Goal: Transaction & Acquisition: Purchase product/service

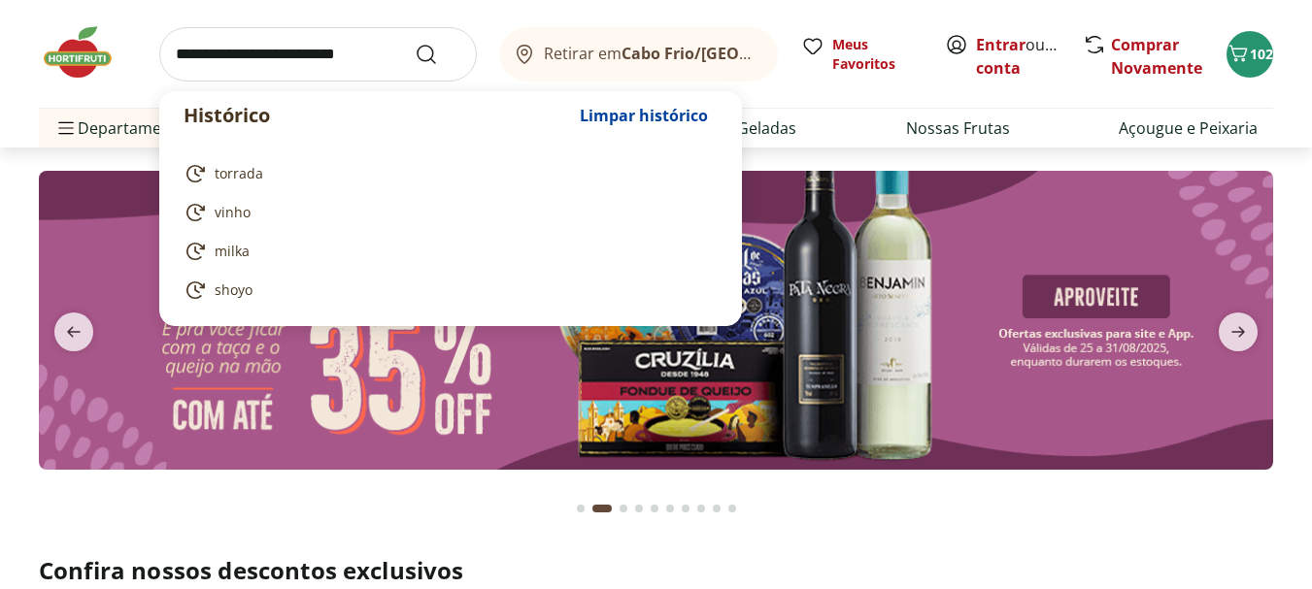
click at [358, 70] on input "search" at bounding box center [318, 54] width 318 height 54
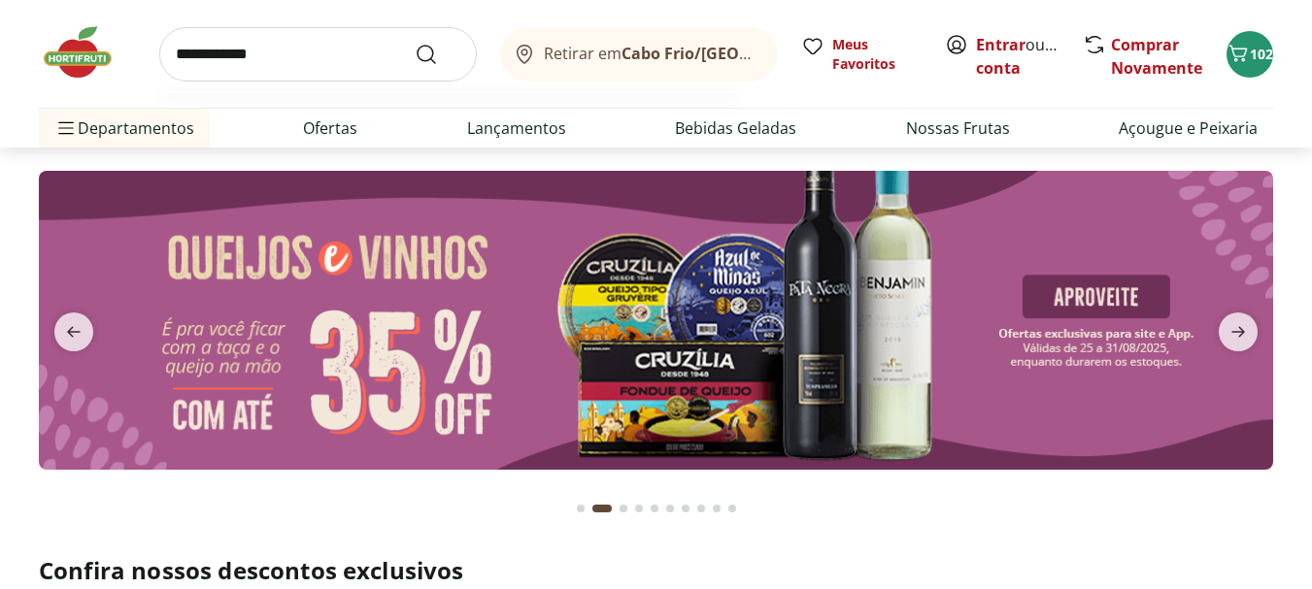
type input "**********"
click at [415, 43] on button "Submit Search" at bounding box center [438, 54] width 47 height 23
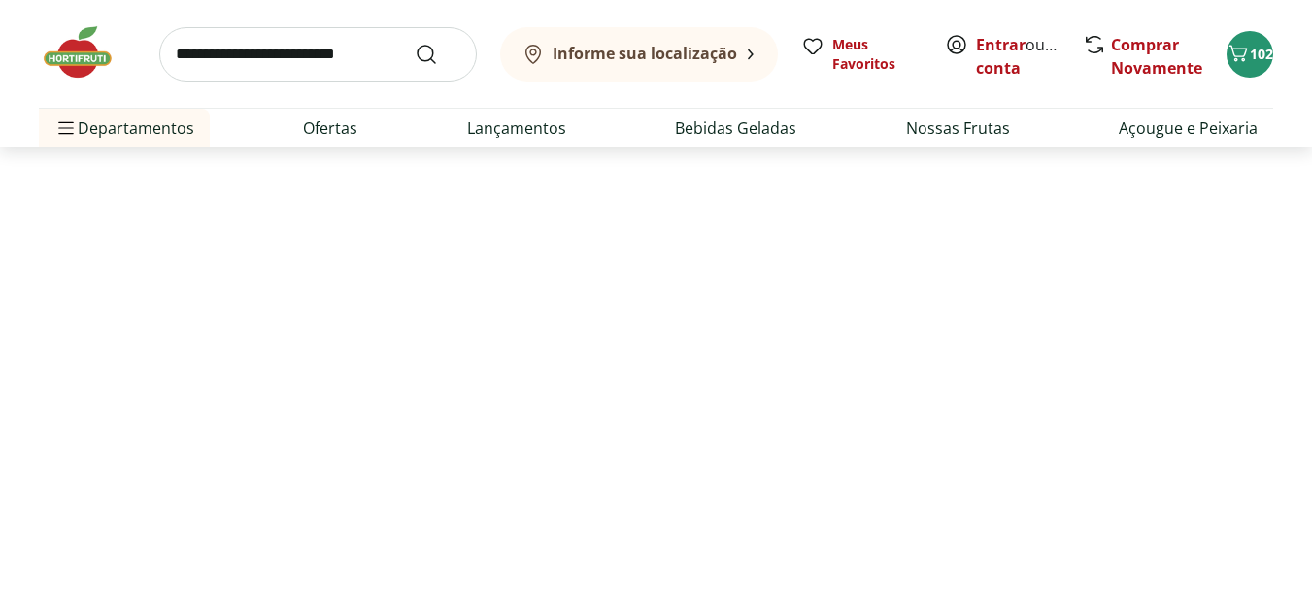
select select "**********"
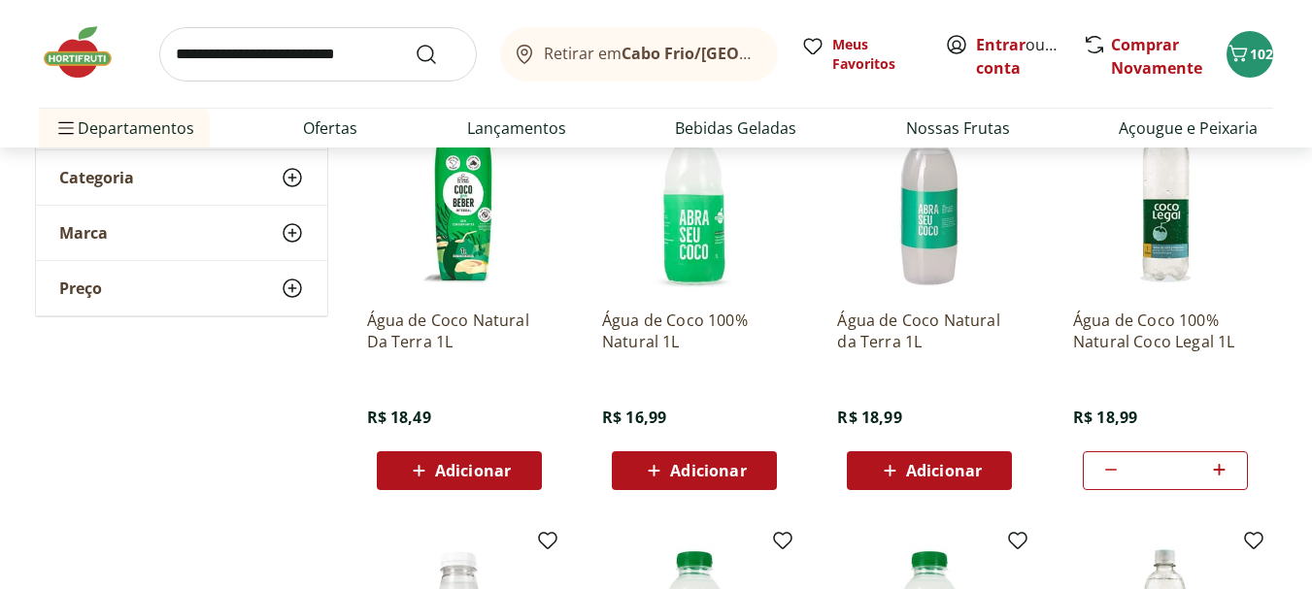
scroll to position [194, 0]
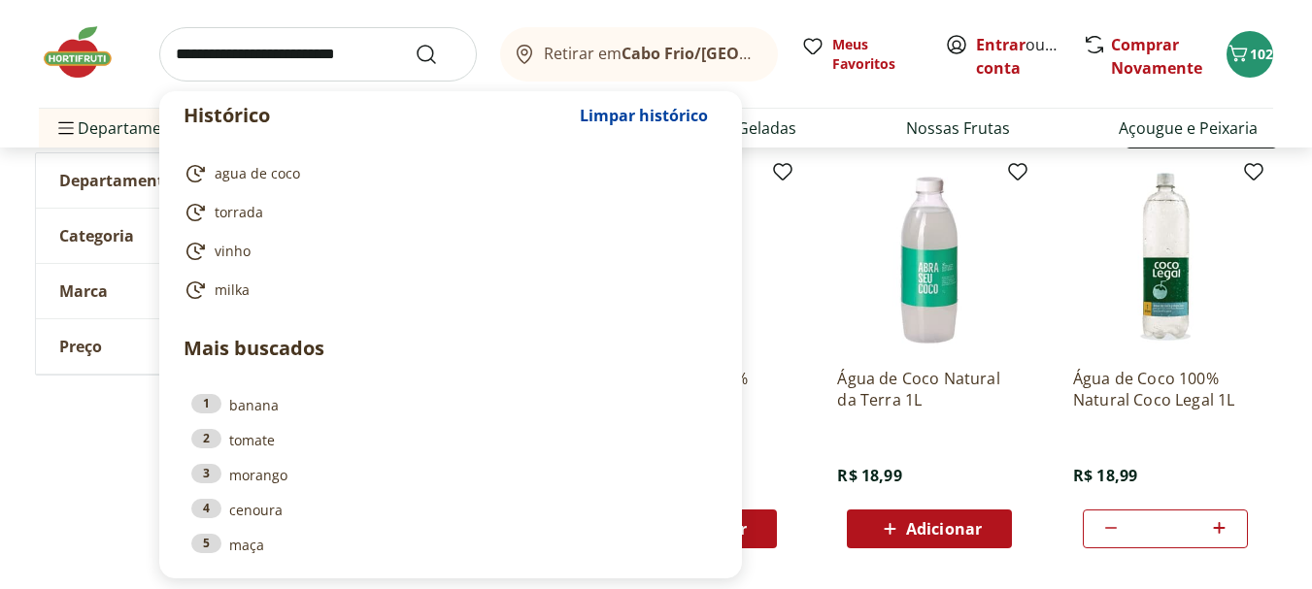
click at [366, 60] on input "search" at bounding box center [318, 54] width 318 height 54
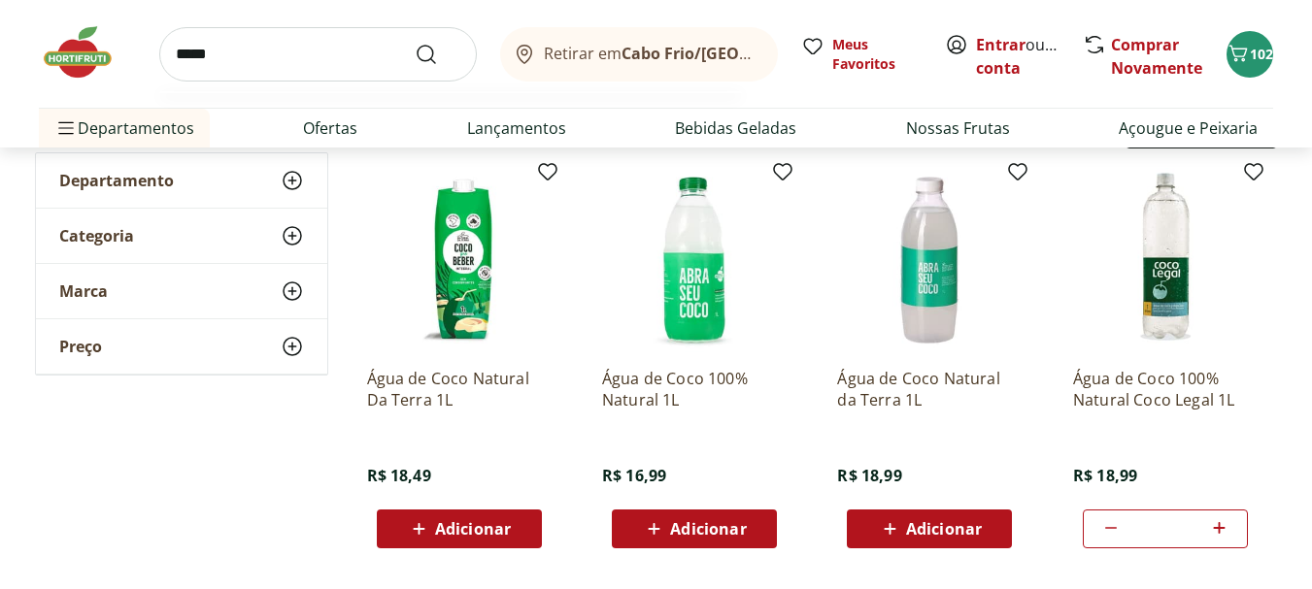
type input "*****"
click at [415, 43] on button "Submit Search" at bounding box center [438, 54] width 47 height 23
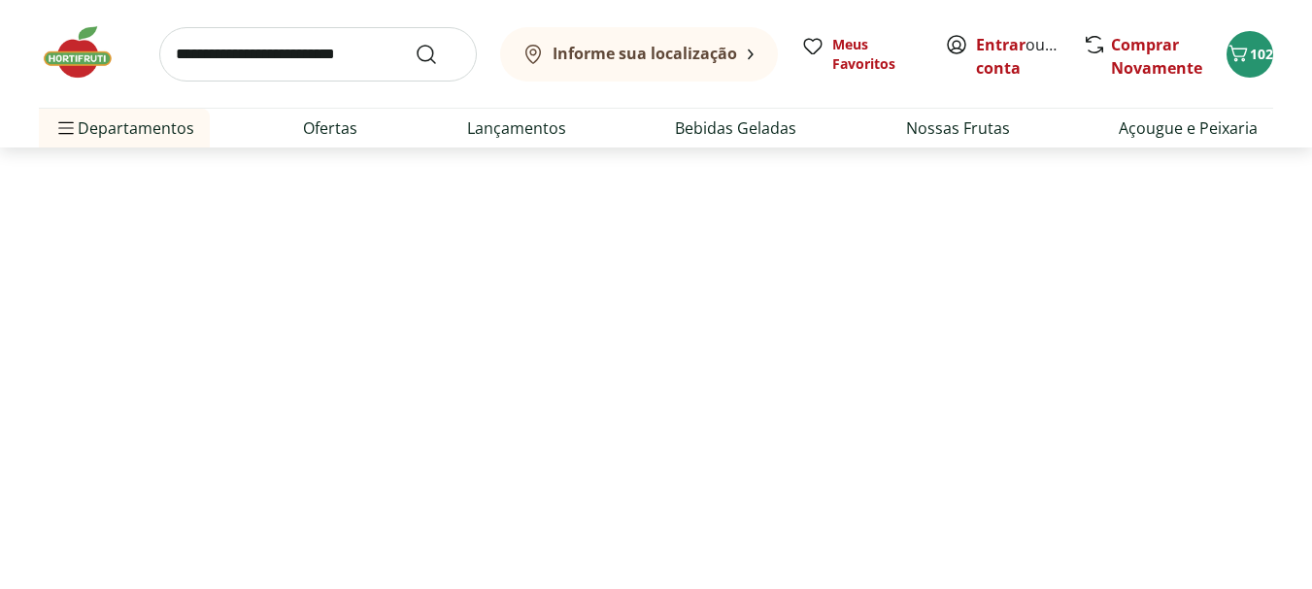
select select "**********"
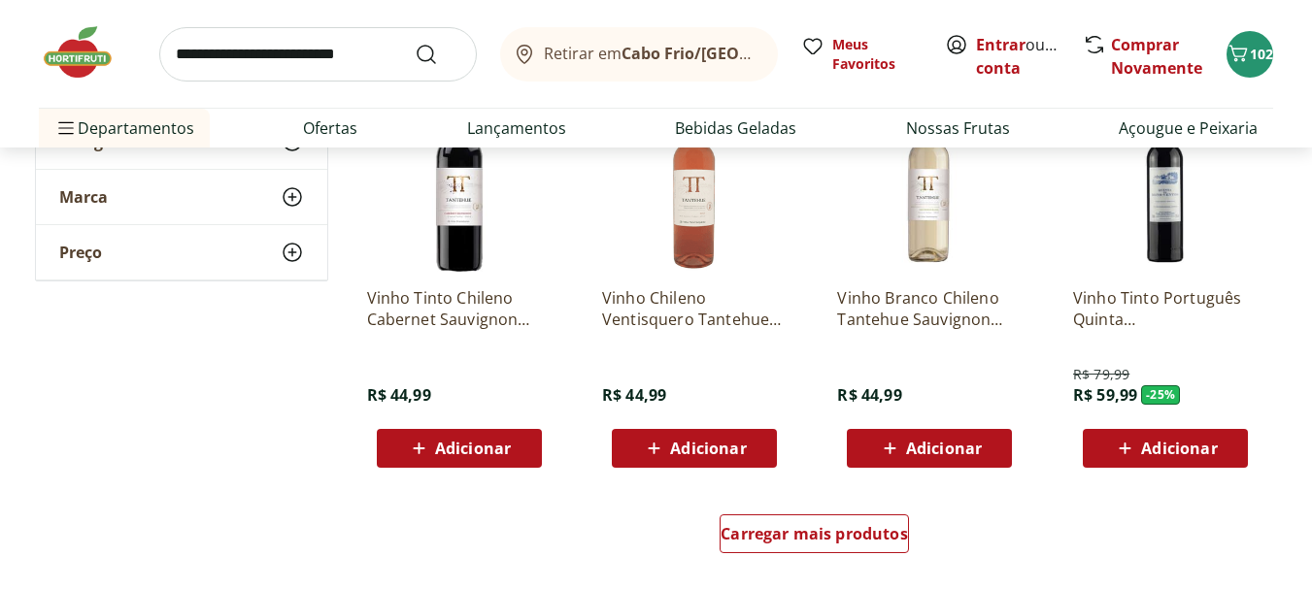
scroll to position [1165, 0]
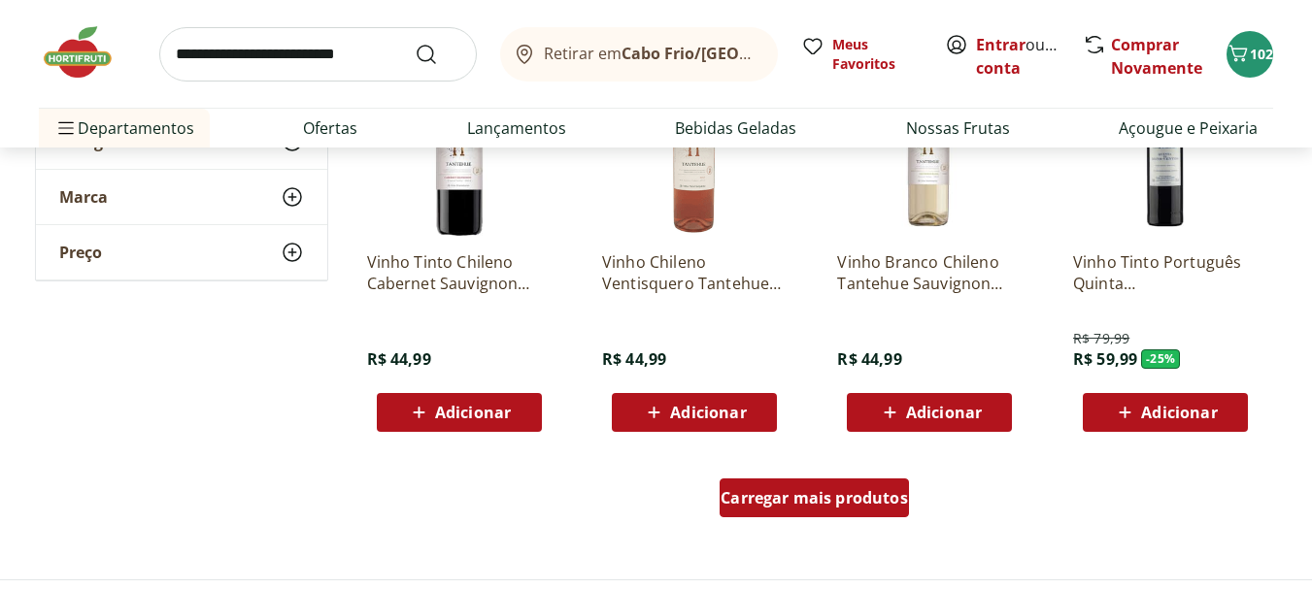
click at [872, 493] on span "Carregar mais produtos" at bounding box center [814, 498] width 187 height 16
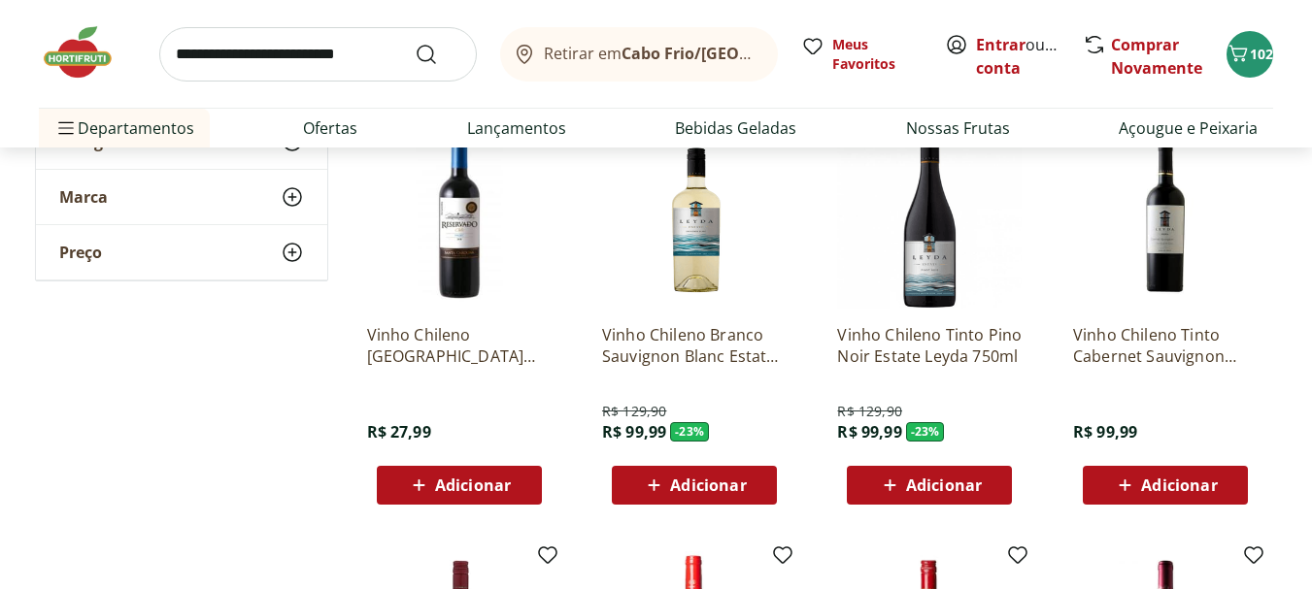
scroll to position [2234, 0]
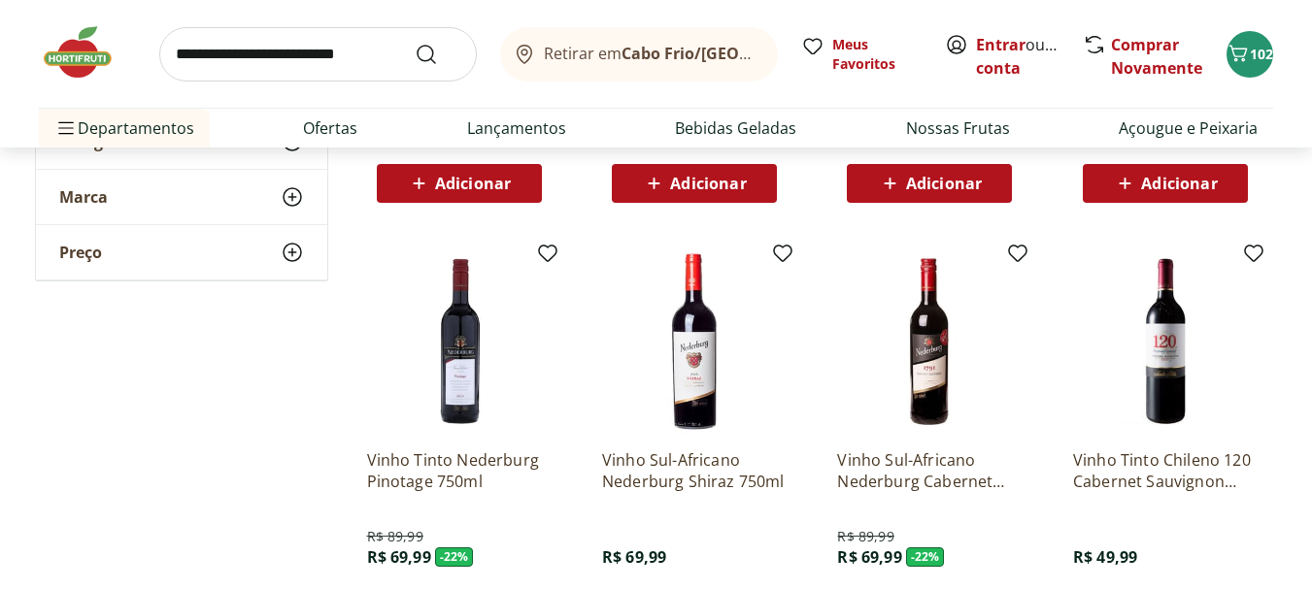
click at [929, 469] on p "Vinho Sul-Africano Nederburg Cabernet Sauvignon 750ml" at bounding box center [929, 471] width 185 height 43
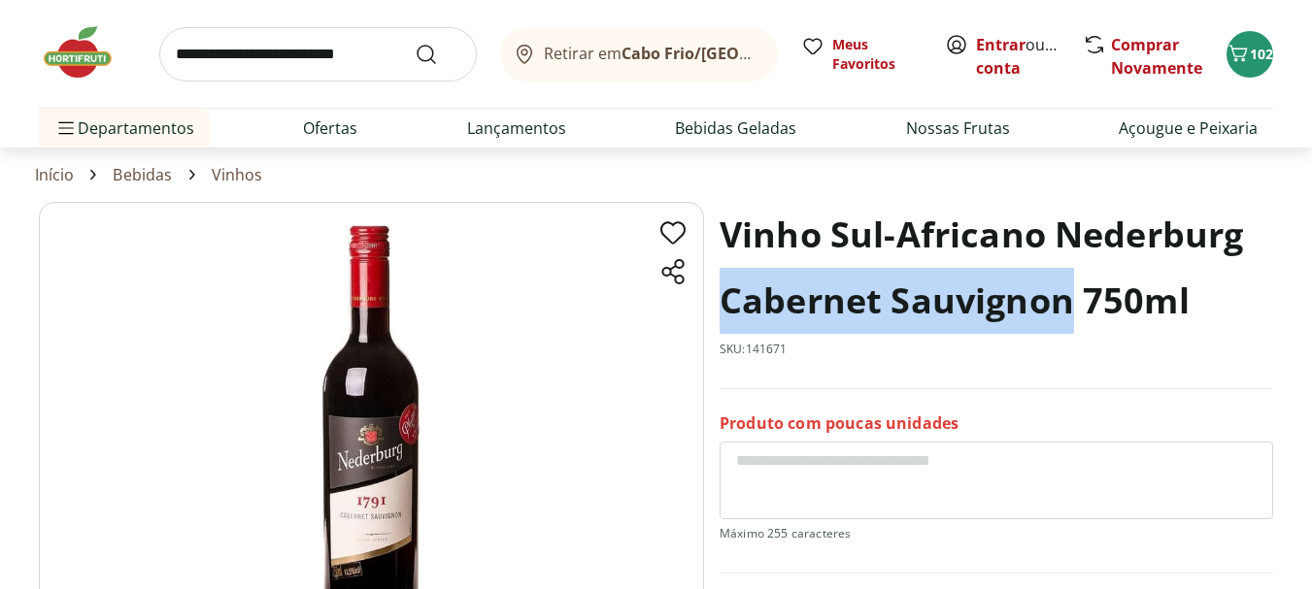
drag, startPoint x: 722, startPoint y: 296, endPoint x: 1068, endPoint y: 298, distance: 346.7
click at [1068, 298] on h1 "Vinho Sul-Africano Nederburg Cabernet Sauvignon 750ml" at bounding box center [997, 268] width 554 height 132
copy h1 "Cabernet Sauvignon"
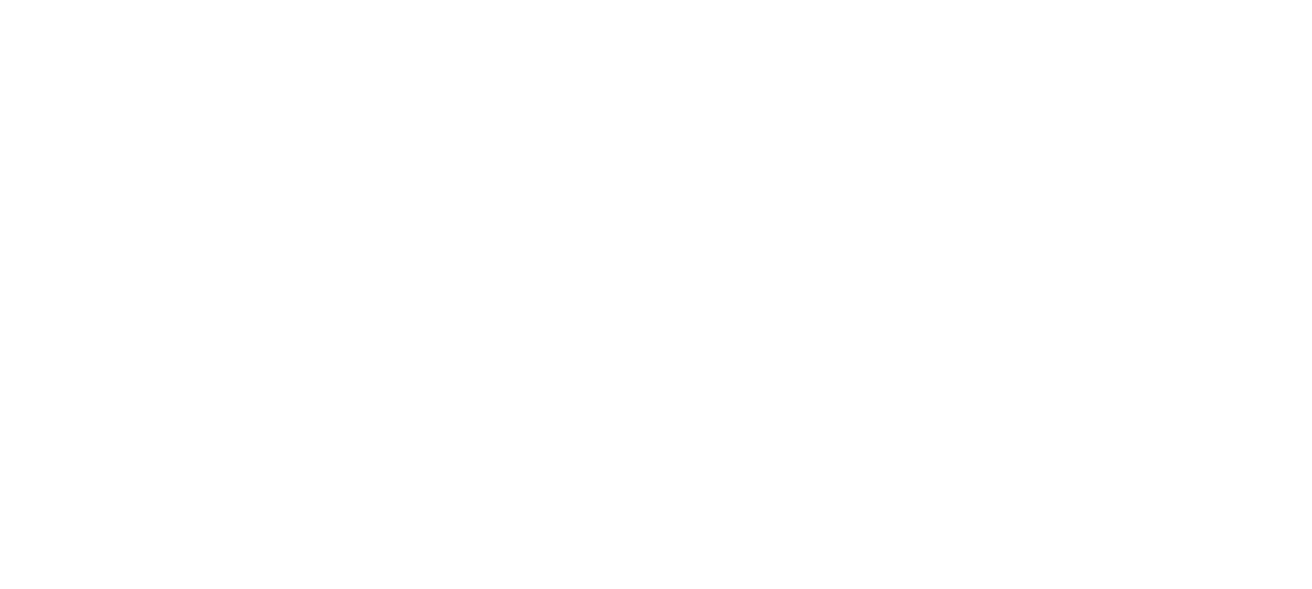
scroll to position [2234, 0]
select select "**********"
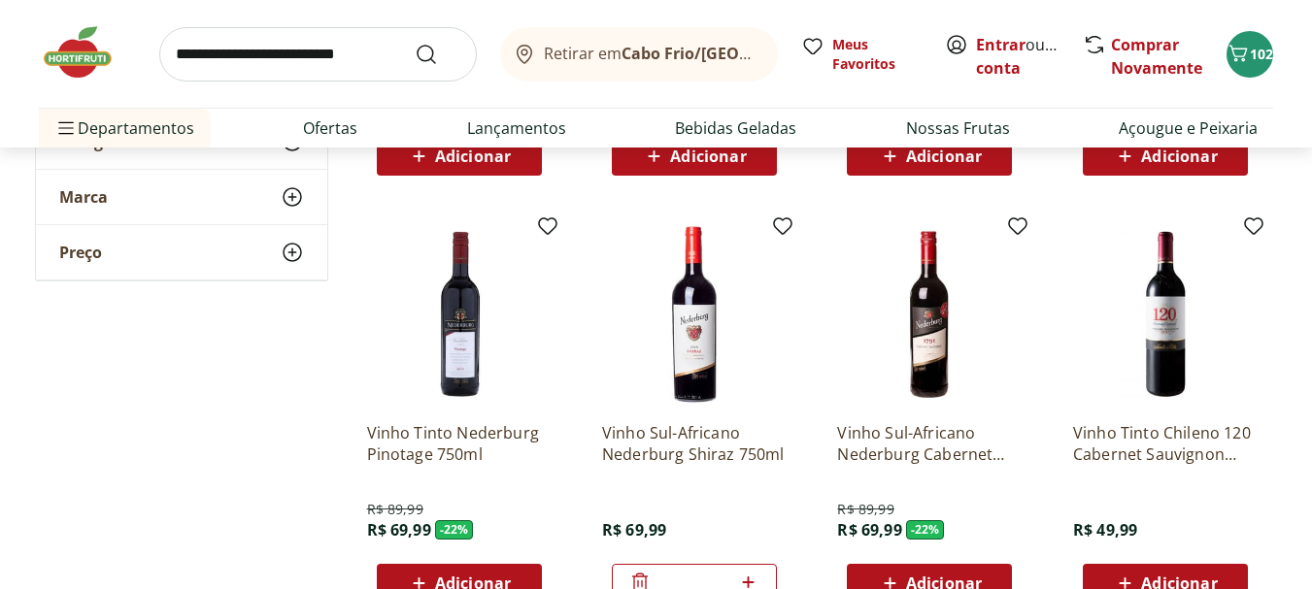
scroll to position [3937, 0]
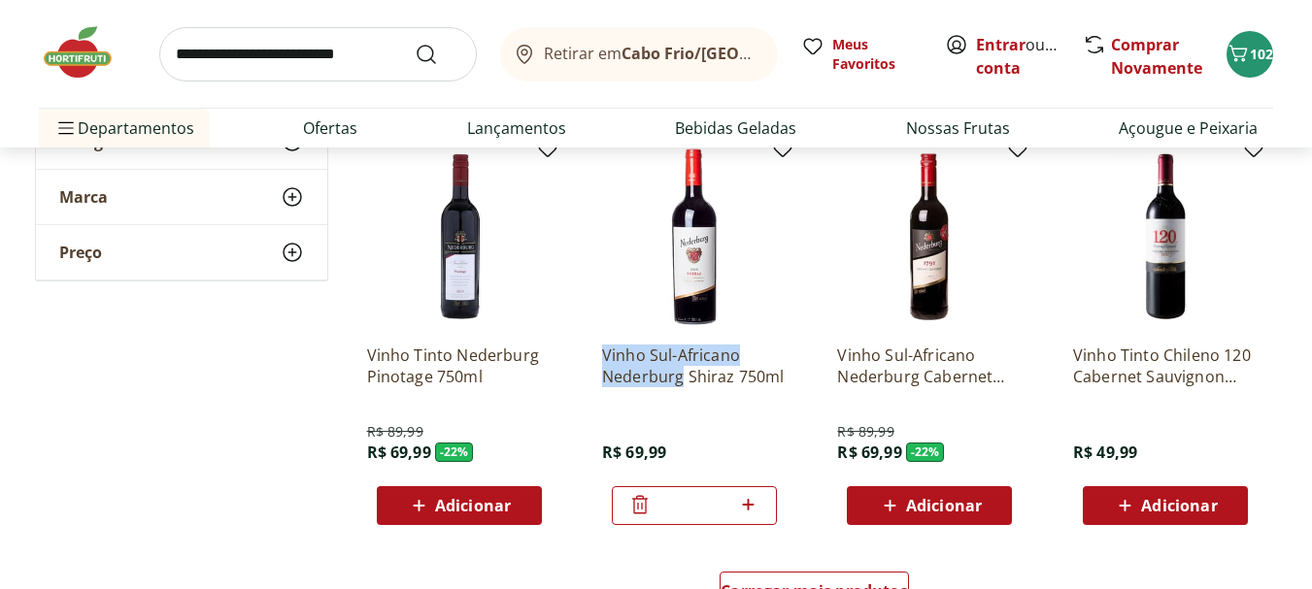
drag, startPoint x: 593, startPoint y: 351, endPoint x: 681, endPoint y: 377, distance: 91.2
click at [681, 377] on div "Vinho Sul-Africano Nederburg Shiraz 750ml R$ 69,99 *" at bounding box center [695, 335] width 216 height 412
copy p "Vinho Sul-Africano Nederburg"
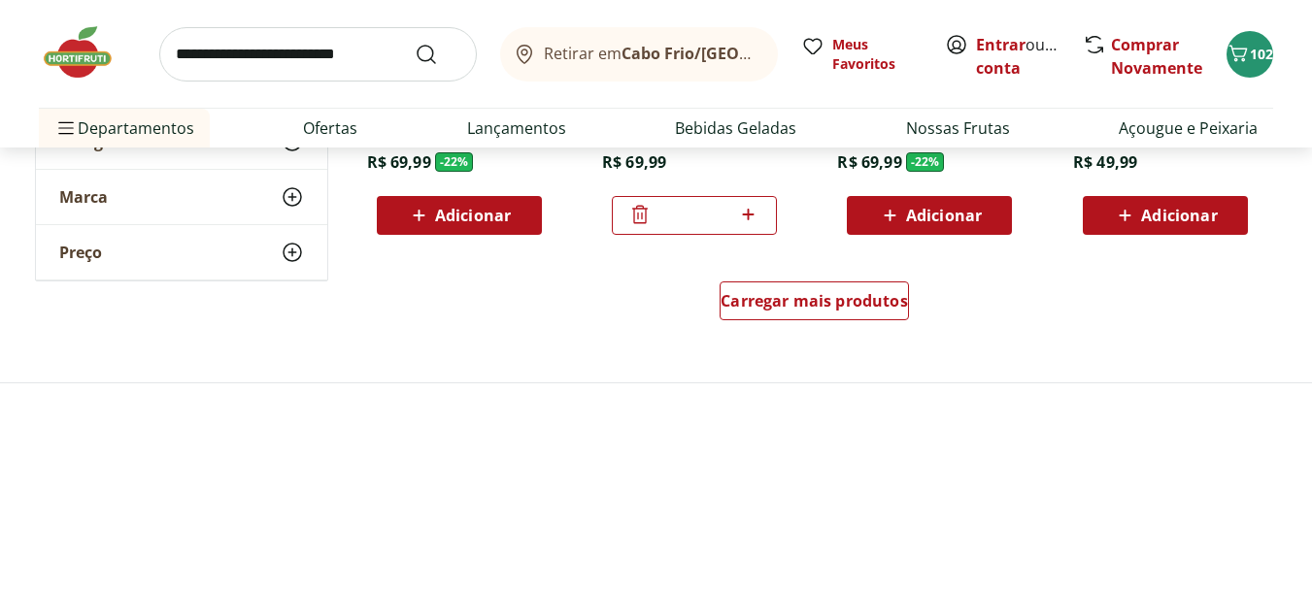
scroll to position [4228, 0]
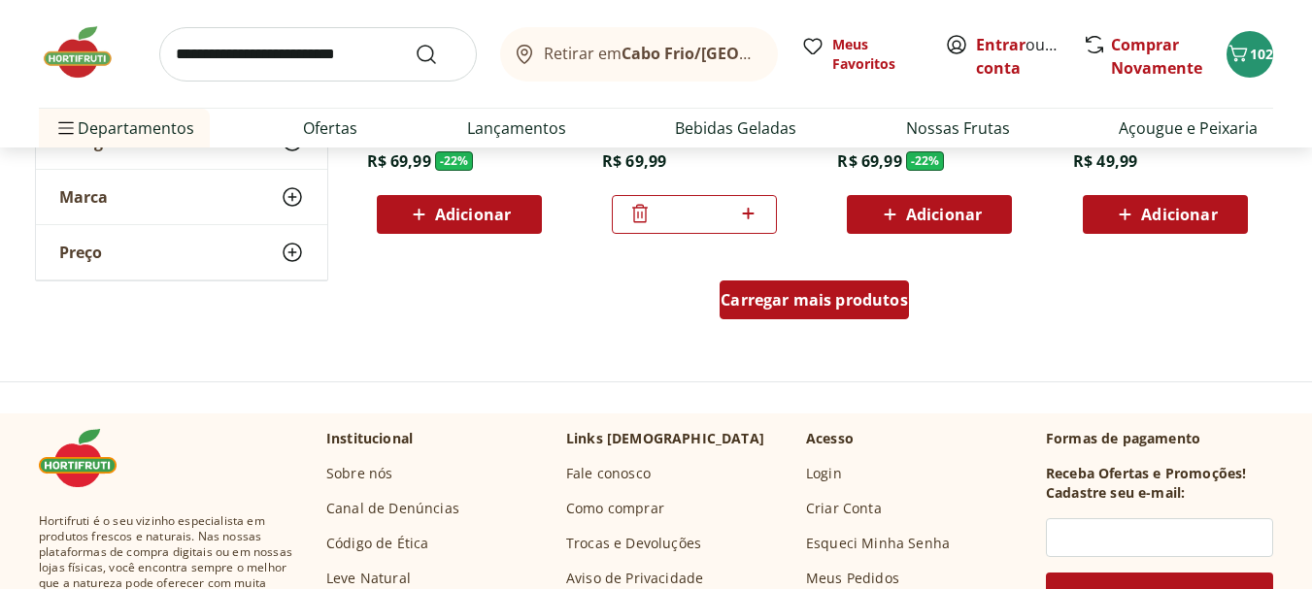
click at [815, 292] on span "Carregar mais produtos" at bounding box center [814, 300] width 187 height 16
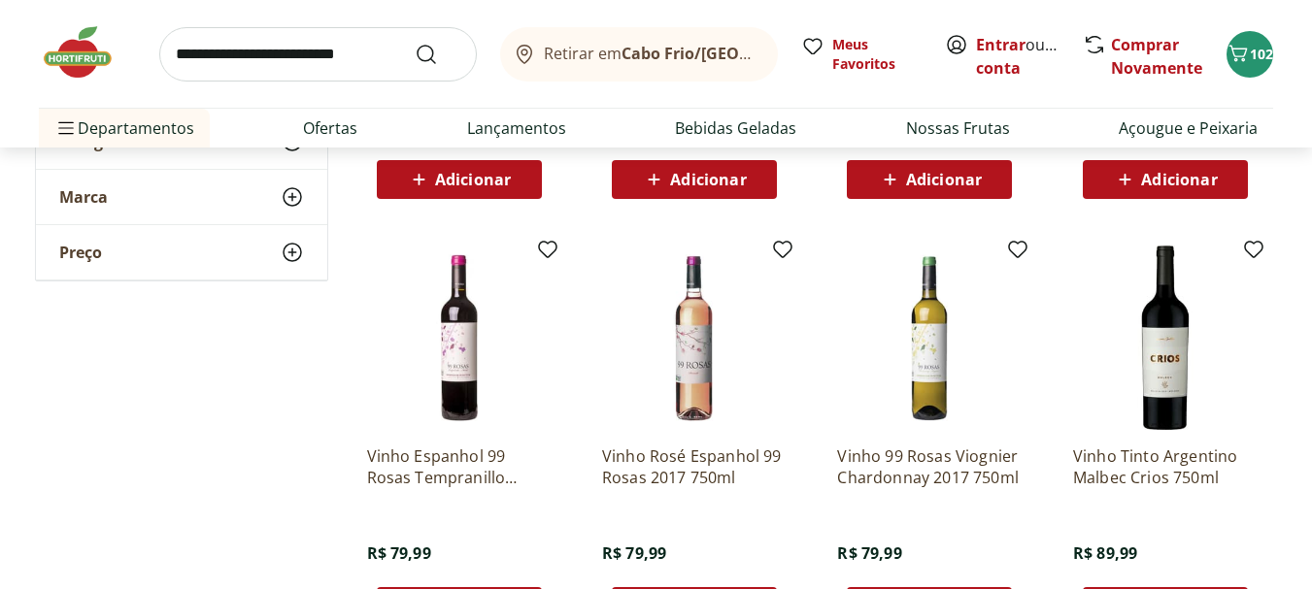
scroll to position [5394, 0]
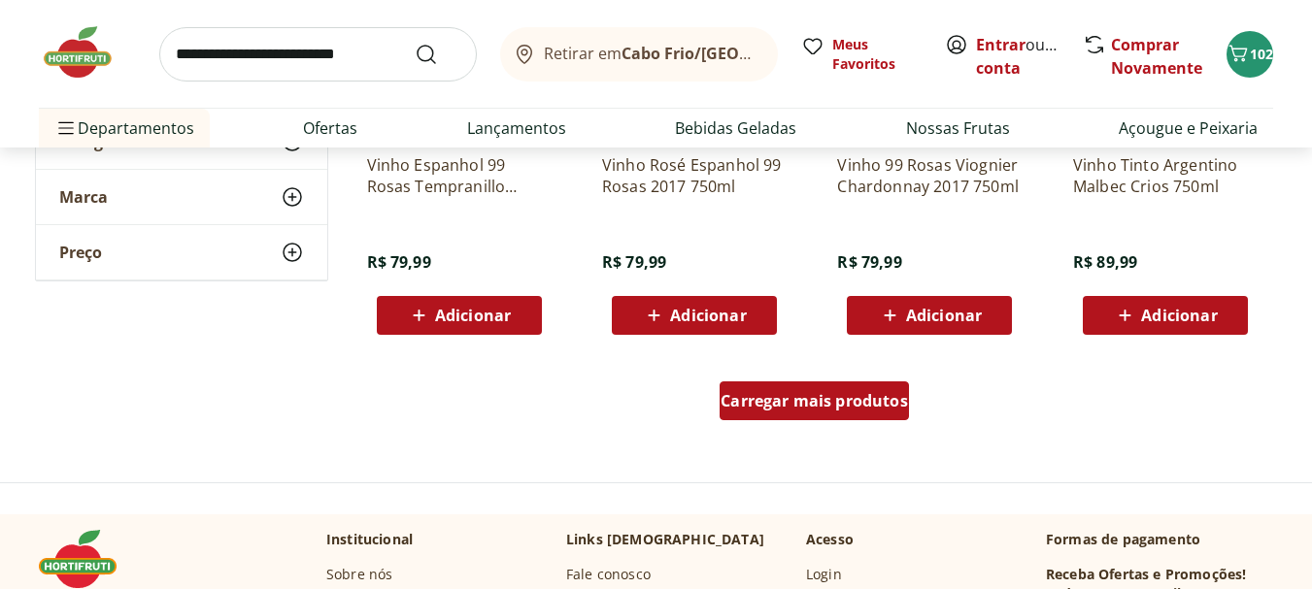
click at [757, 420] on div "Carregar mais produtos" at bounding box center [814, 401] width 189 height 39
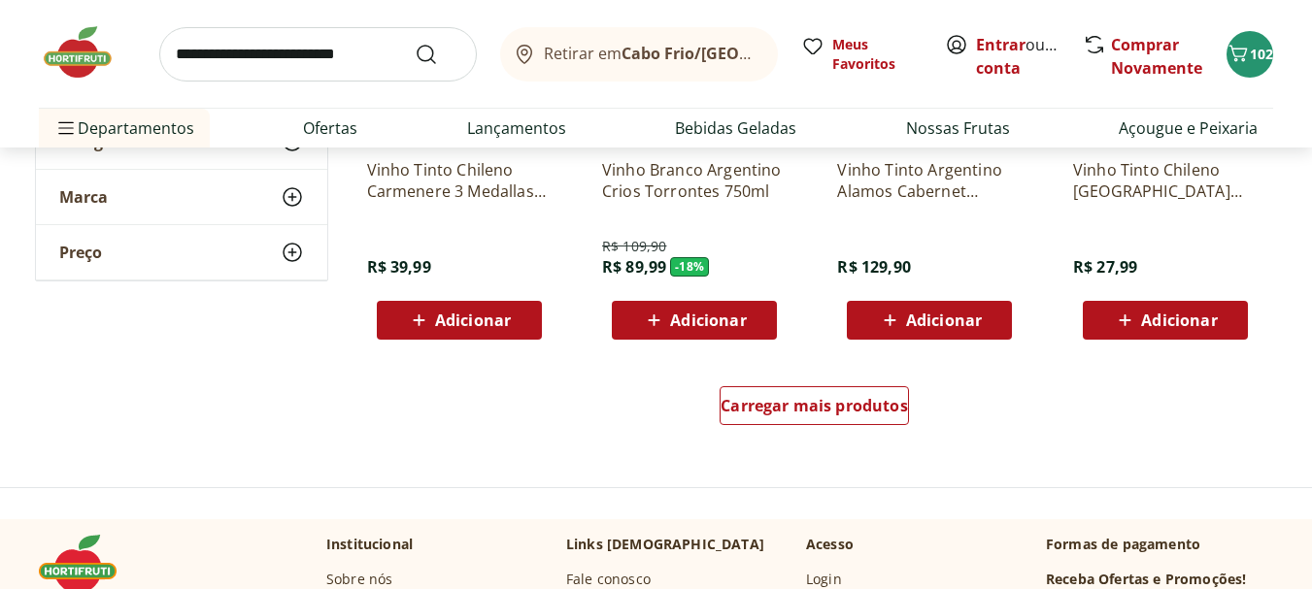
scroll to position [6656, 0]
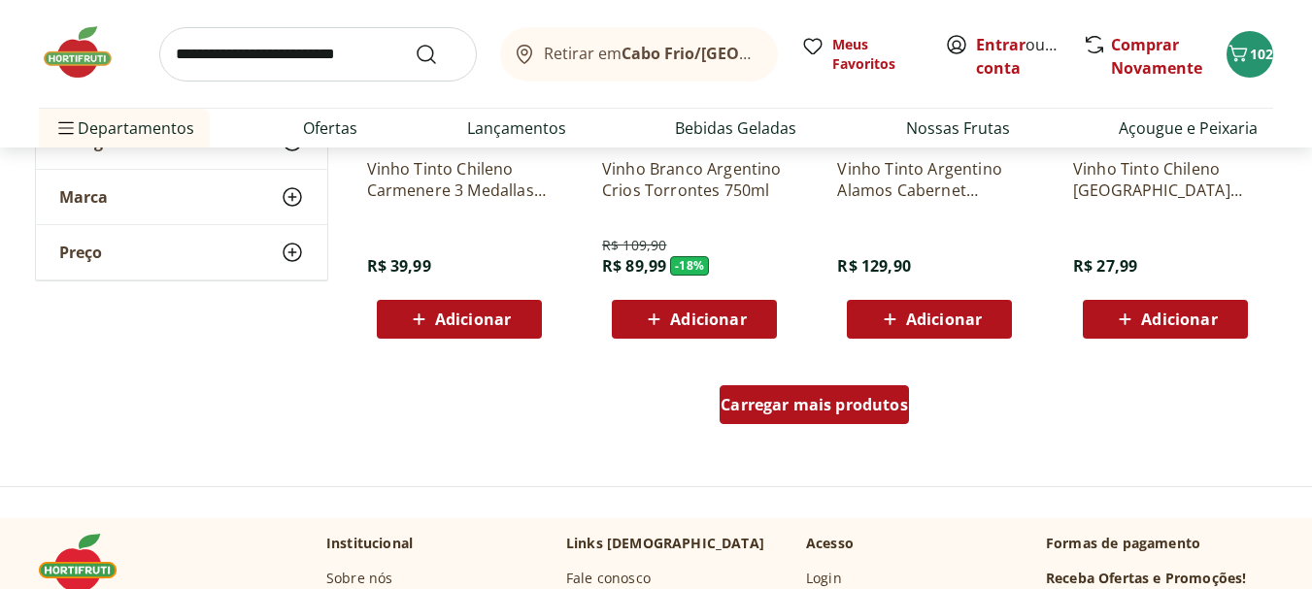
click at [781, 405] on span "Carregar mais produtos" at bounding box center [814, 405] width 187 height 16
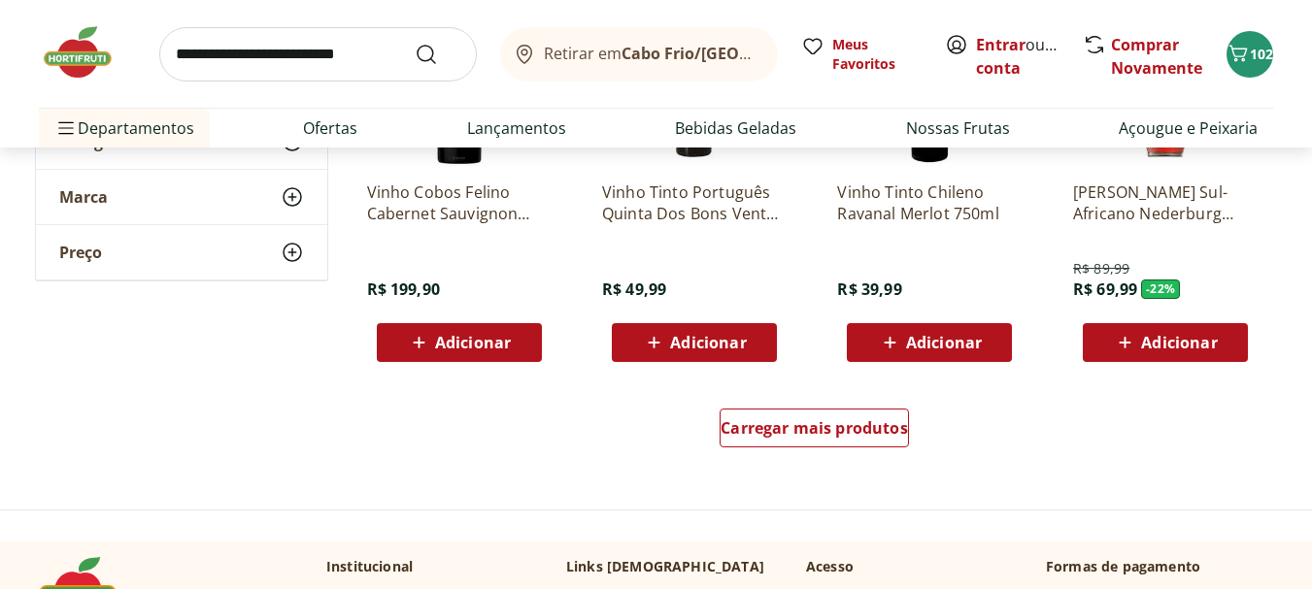
scroll to position [7918, 0]
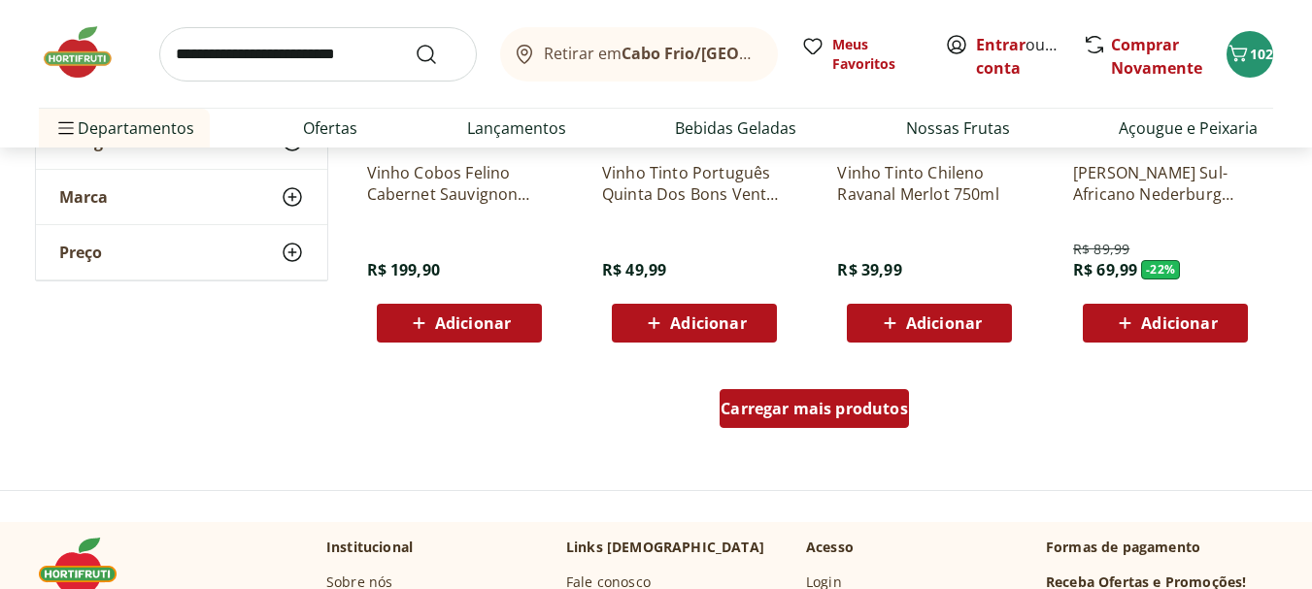
click at [792, 407] on span "Carregar mais produtos" at bounding box center [814, 409] width 187 height 16
